Goal: Information Seeking & Learning: Find contact information

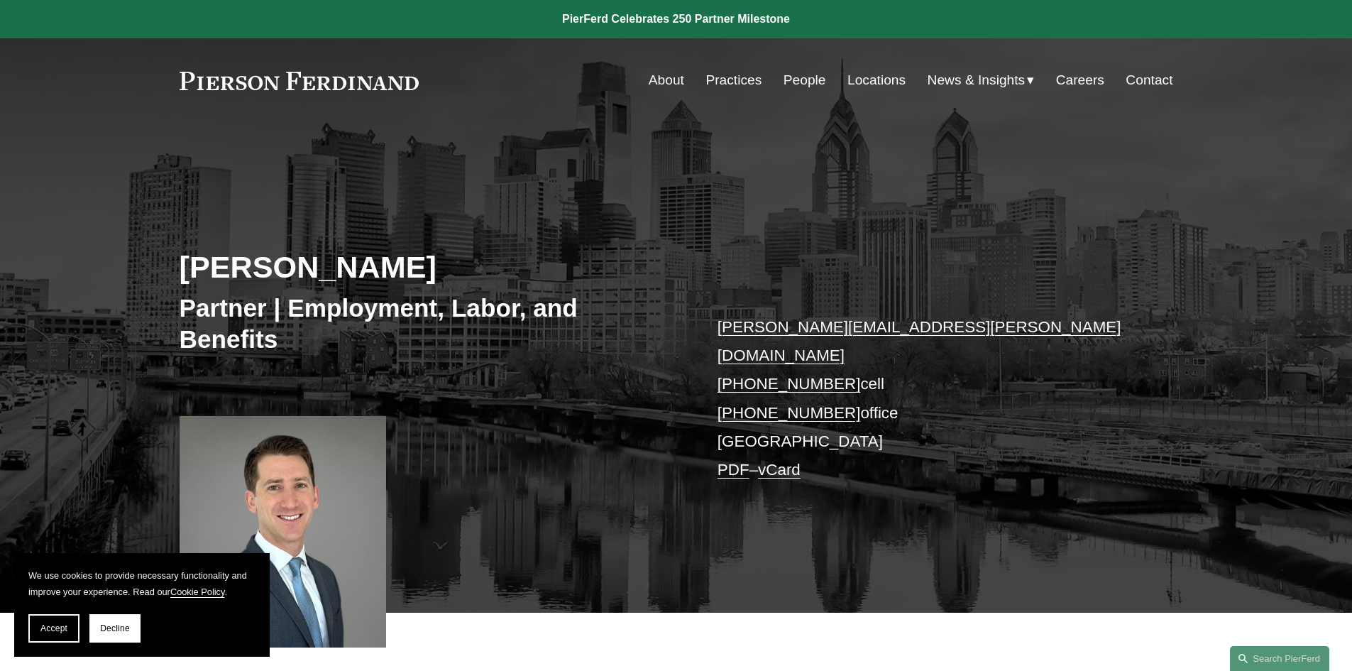
click at [789, 461] on link "vCard" at bounding box center [779, 470] width 43 height 18
click at [743, 461] on link "PDF" at bounding box center [734, 470] width 32 height 18
click at [659, 81] on link "About" at bounding box center [666, 80] width 35 height 27
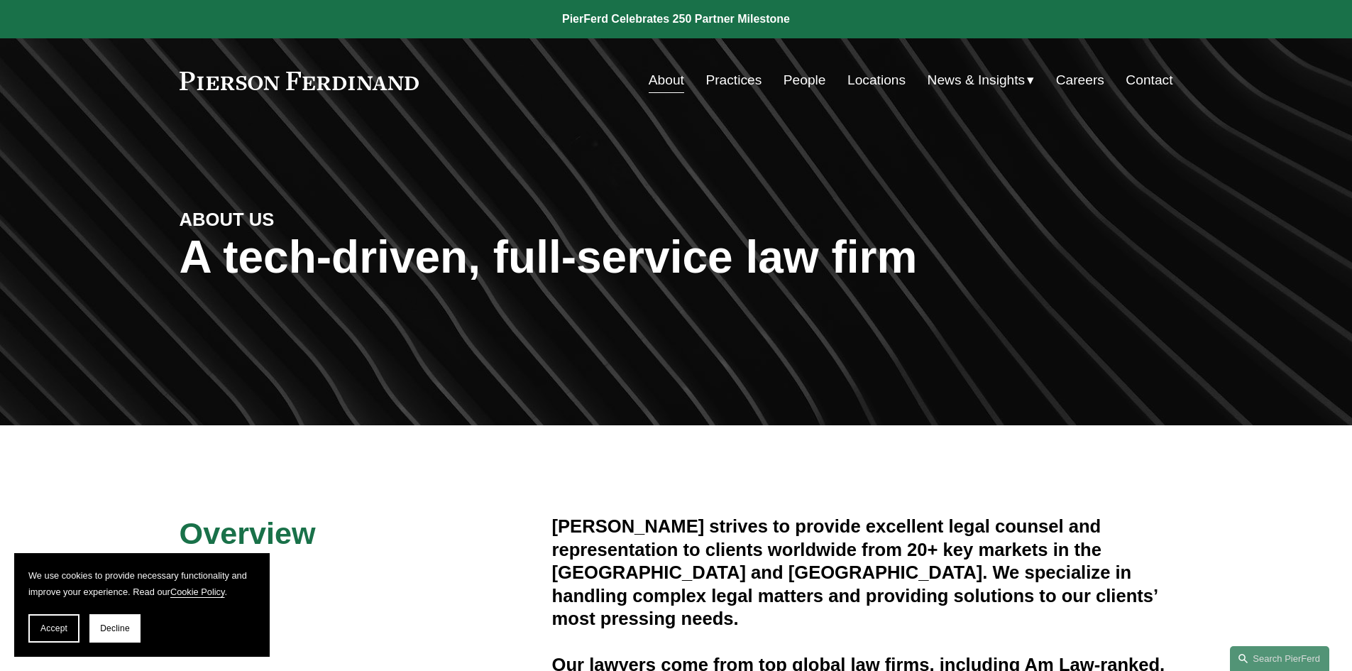
click at [734, 85] on link "Practices" at bounding box center [734, 80] width 56 height 27
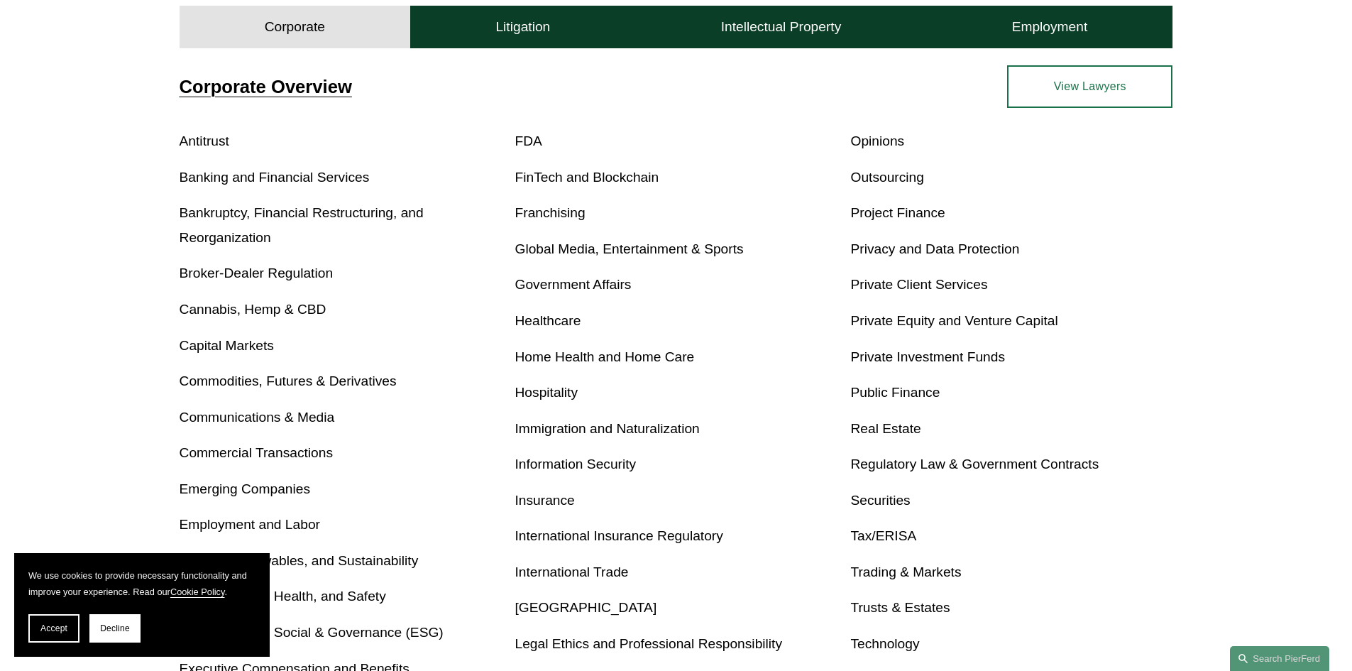
scroll to position [671, 0]
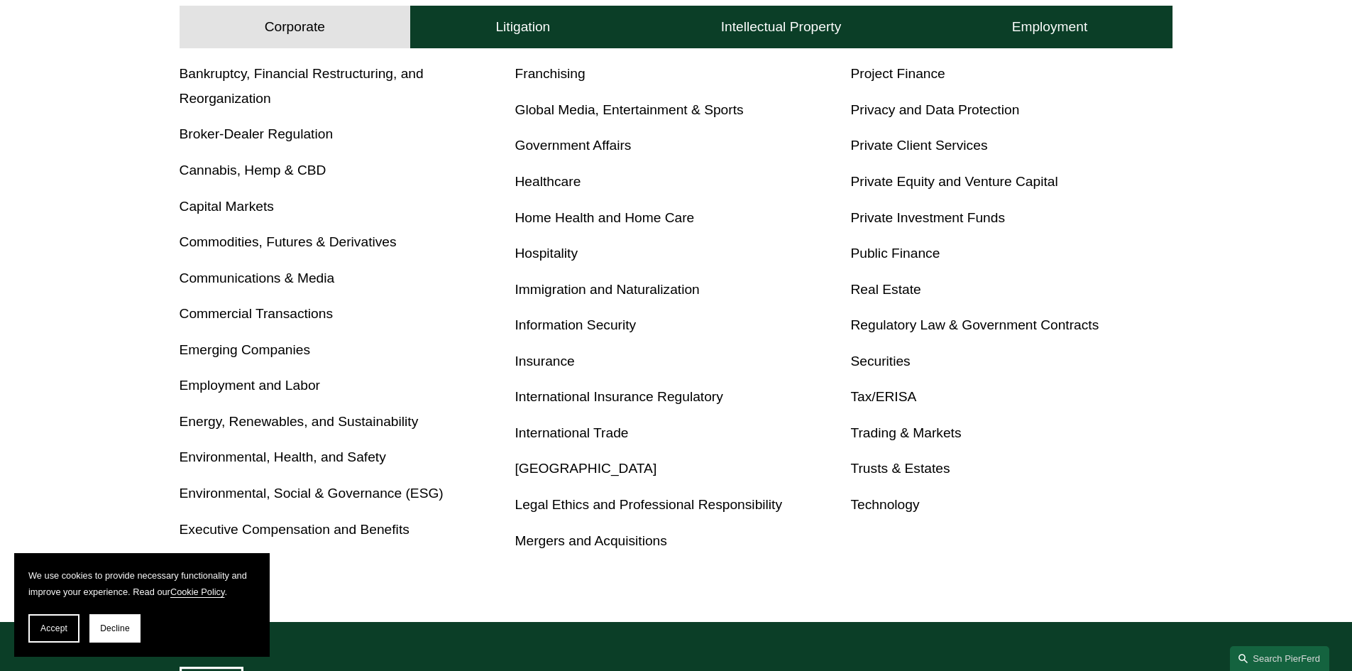
click at [628, 290] on link "Immigration and Naturalization" at bounding box center [607, 289] width 185 height 15
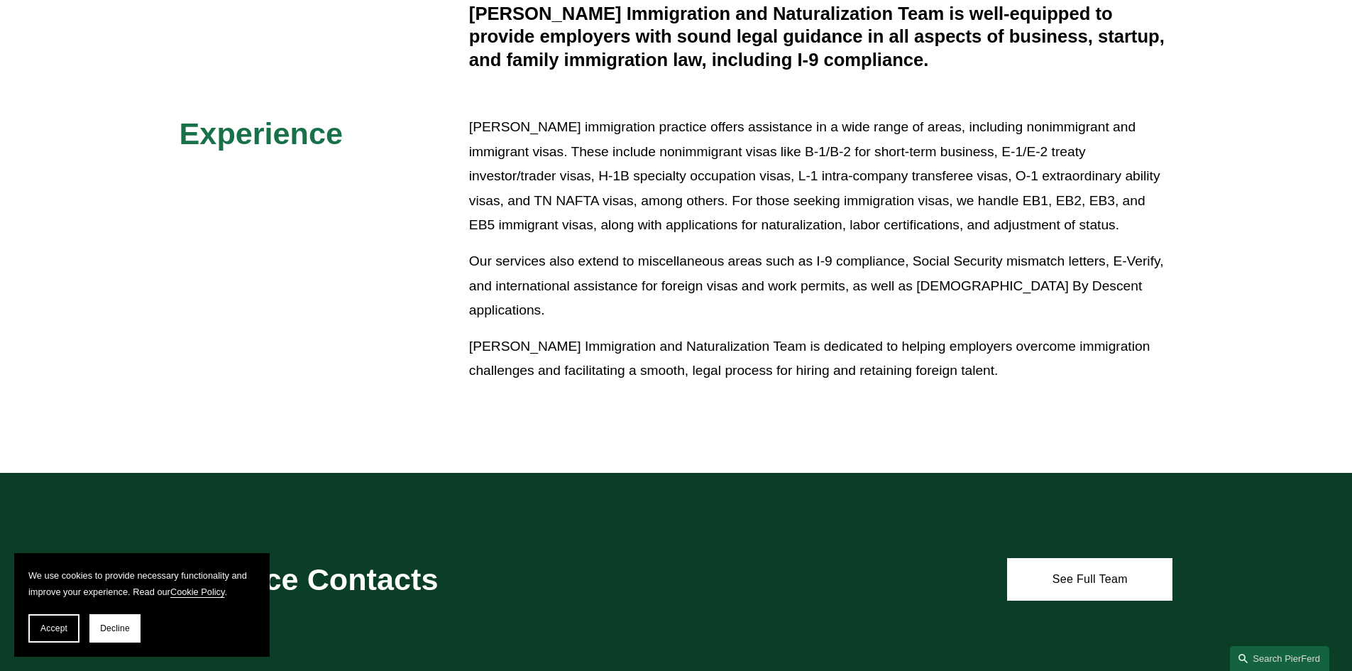
scroll to position [706, 0]
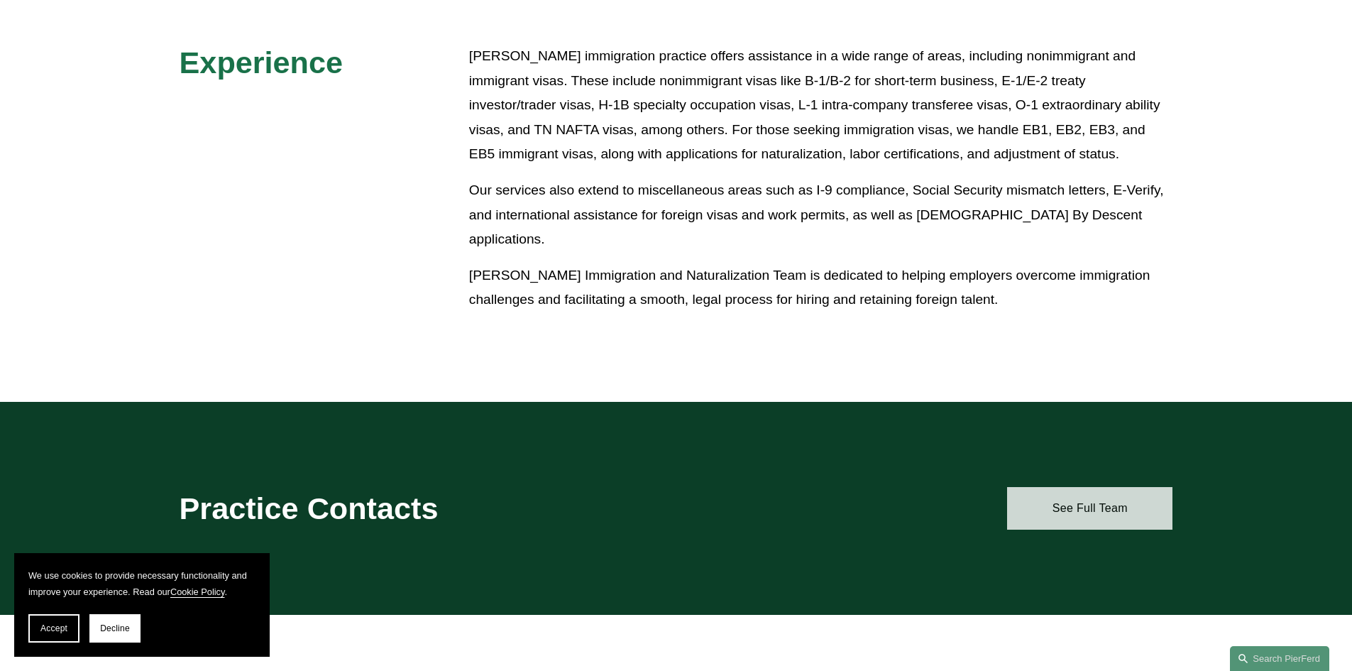
click at [1044, 505] on link "See Full Team" at bounding box center [1089, 508] width 165 height 43
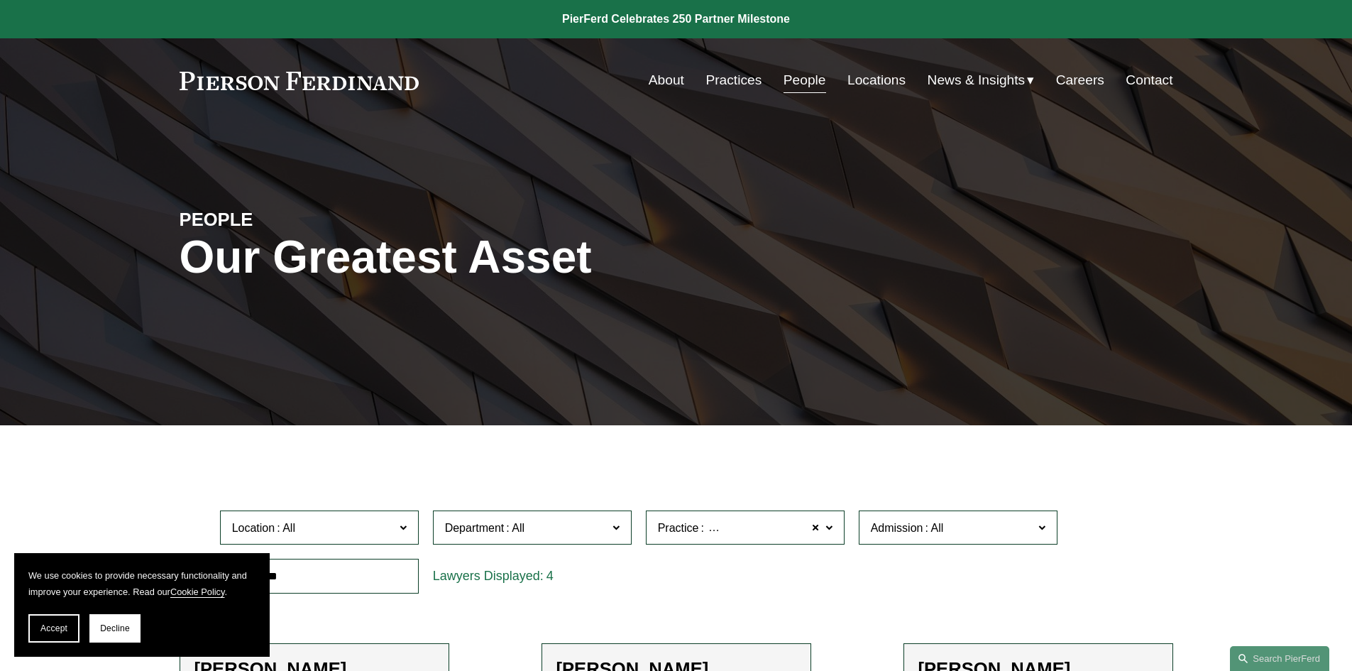
click at [869, 82] on link "Locations" at bounding box center [876, 80] width 58 height 27
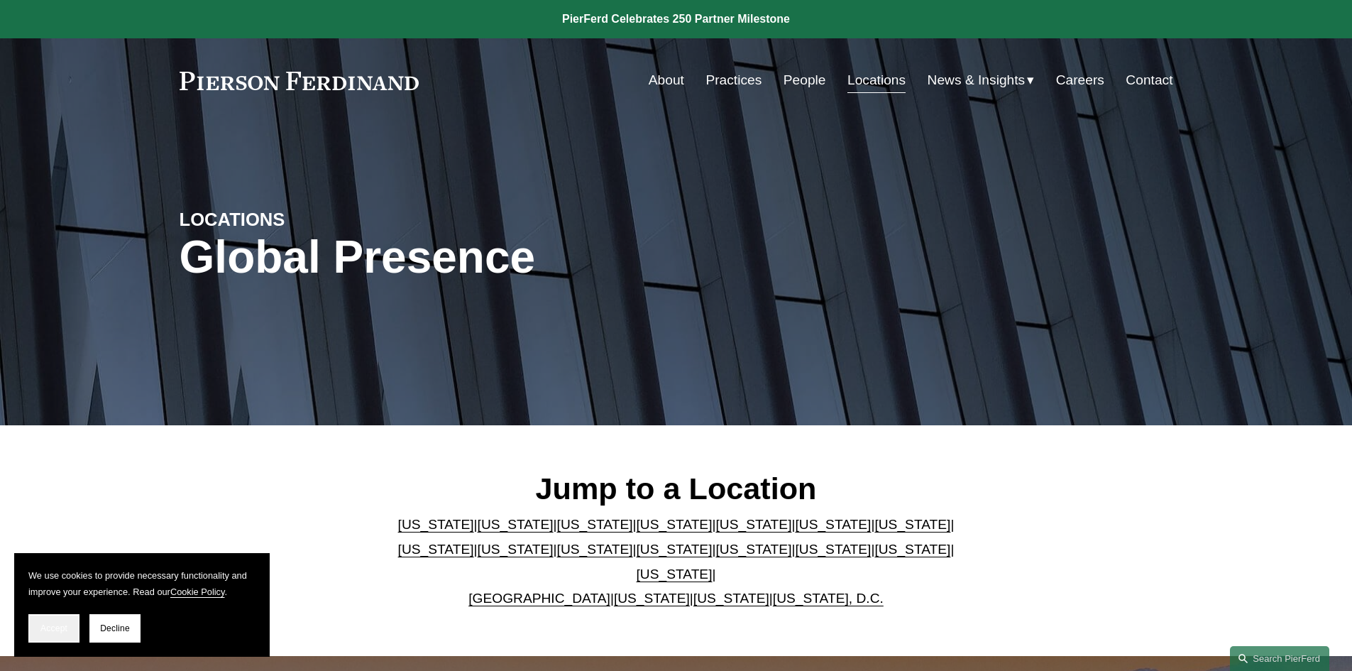
click at [53, 626] on span "Accept" at bounding box center [53, 628] width 27 height 10
